Goal: Task Accomplishment & Management: Use online tool/utility

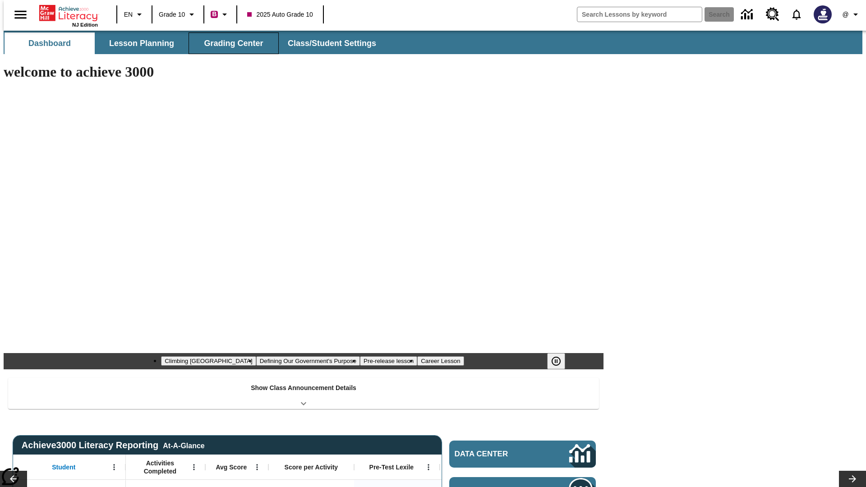
click at [230, 43] on button "Grading Center" at bounding box center [233, 43] width 90 height 22
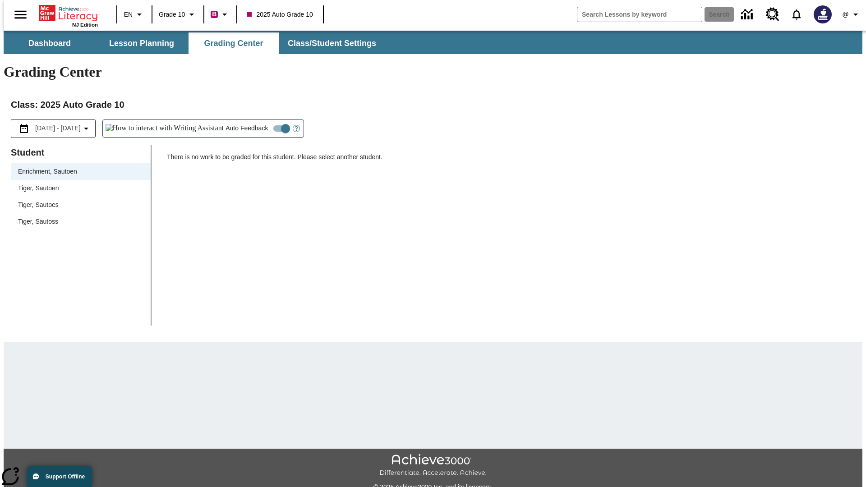
click at [78, 184] on span "Tiger, Sautoen" at bounding box center [80, 188] width 125 height 9
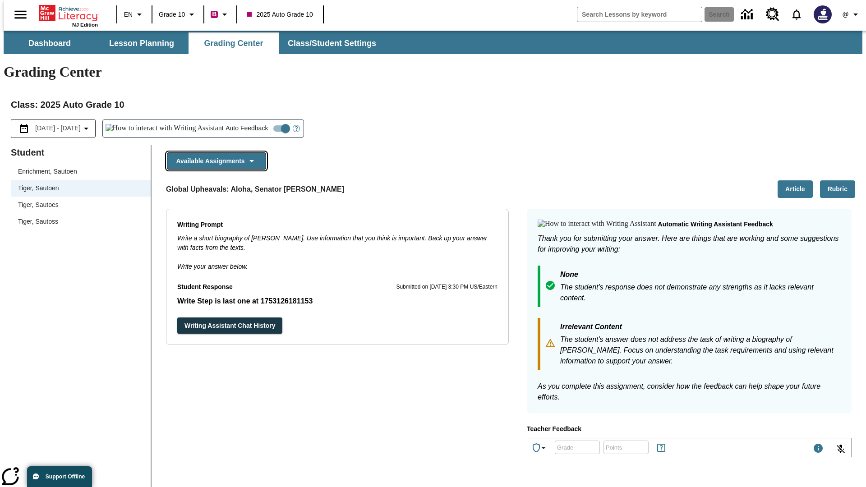
click at [214, 152] on button "Available Assignments" at bounding box center [216, 161] width 99 height 18
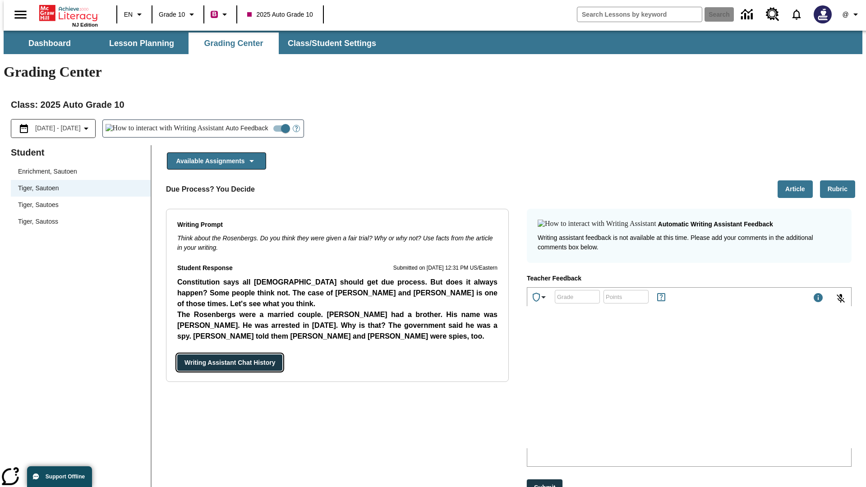
click at [177, 354] on button "Writing Assistant Chat History" at bounding box center [229, 362] width 105 height 17
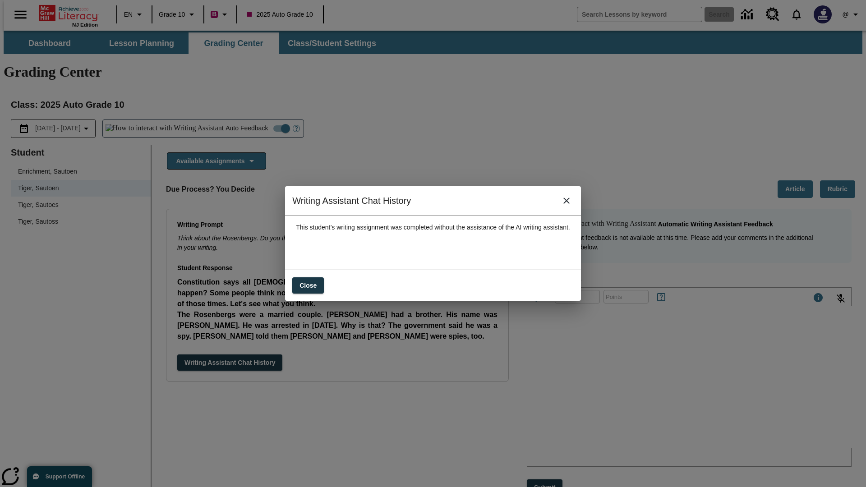
click at [569, 204] on icon "close" at bounding box center [566, 200] width 6 height 6
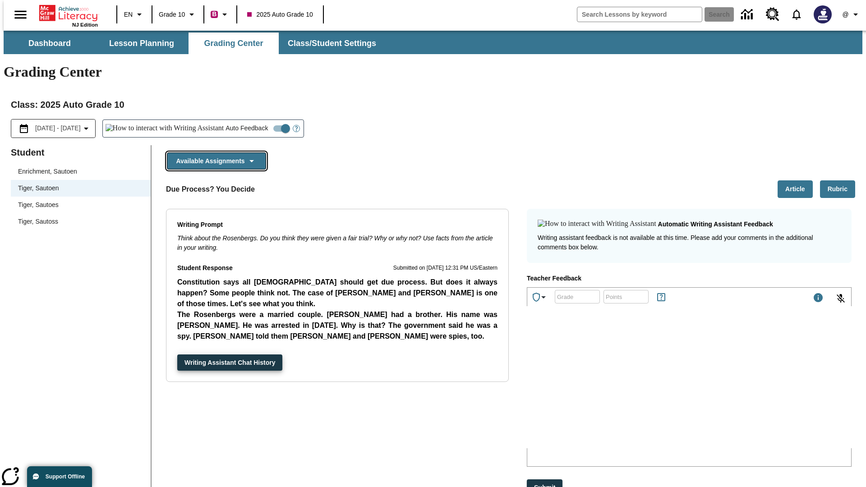
click at [214, 152] on button "Available Assignments" at bounding box center [216, 161] width 99 height 18
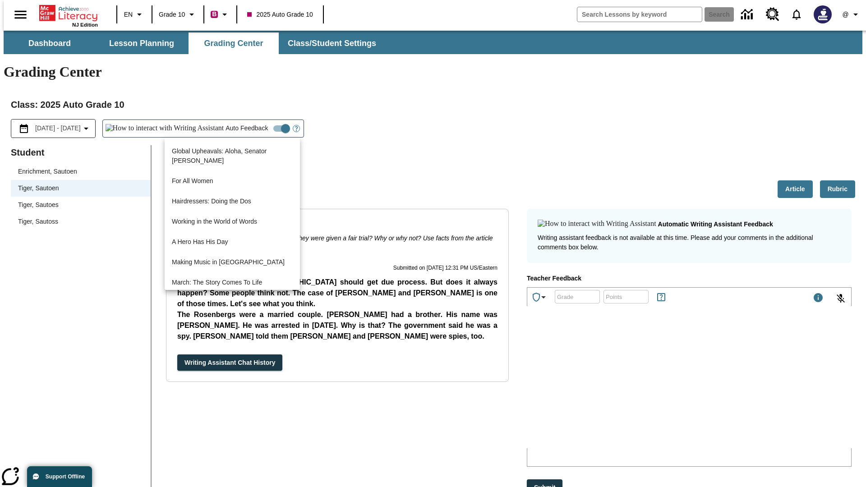
scroll to position [648, 0]
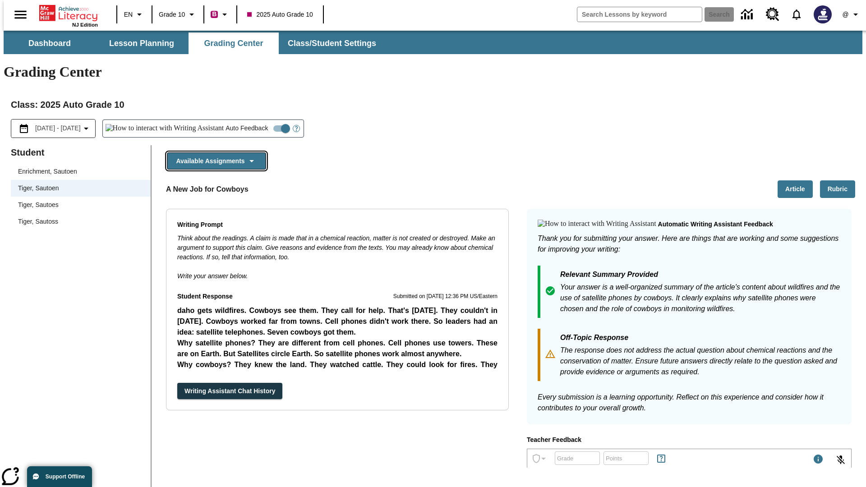
scroll to position [0, 0]
click at [177, 383] on button "Writing Assistant Chat History" at bounding box center [229, 391] width 105 height 17
